Goal: Find specific page/section: Find specific page/section

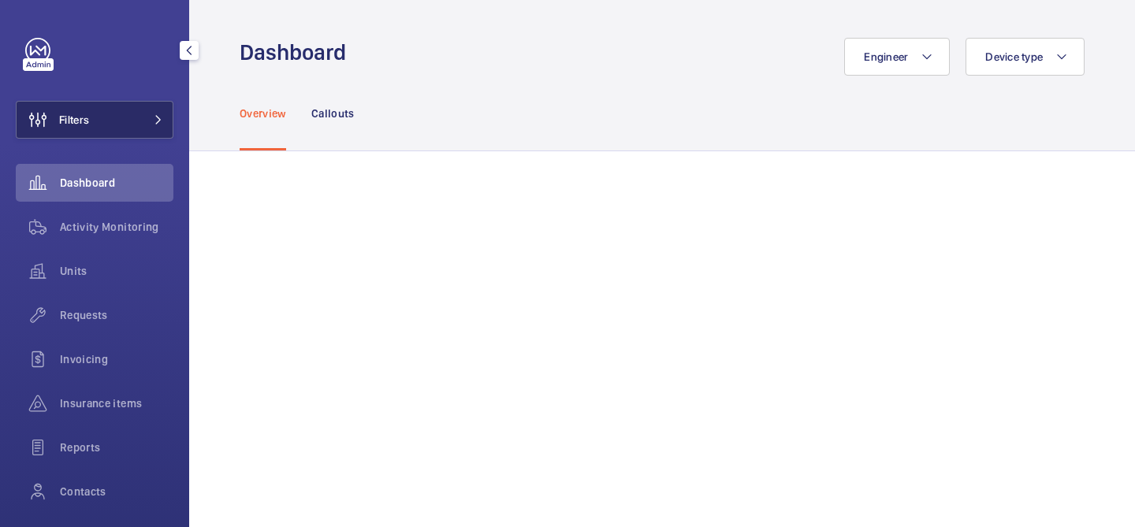
click at [154, 118] on mat-icon at bounding box center [158, 119] width 9 height 9
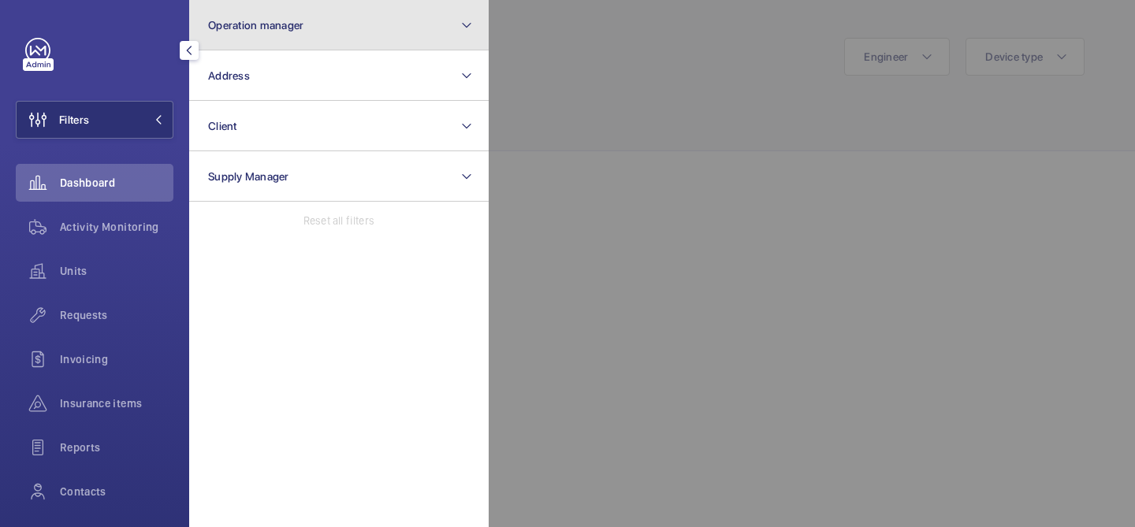
click at [322, 31] on button "Operation manager" at bounding box center [338, 25] width 299 height 50
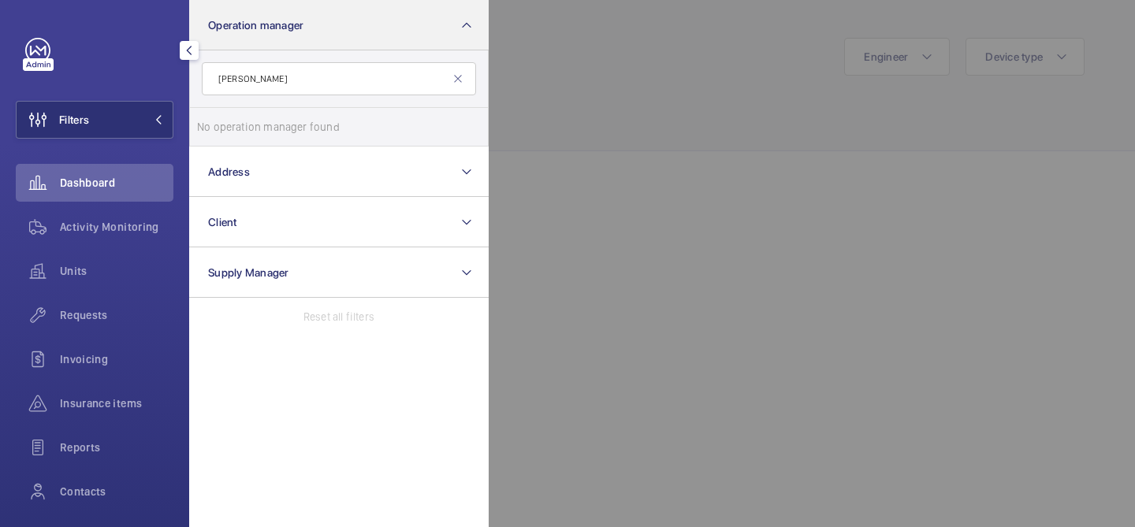
type input "john smith"
